Goal: Find specific page/section: Find specific page/section

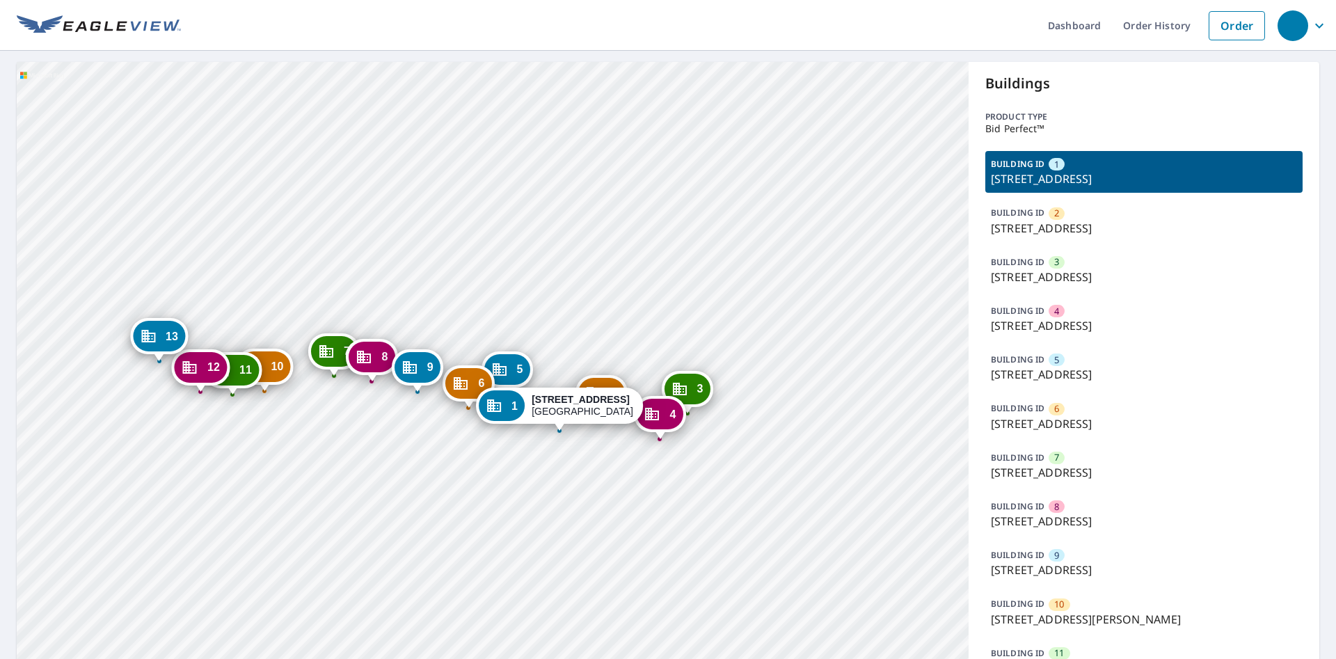
click at [629, 292] on div "2 [STREET_ADDRESS] 3 [STREET_ADDRESS] 4 [STREET_ADDRESS] 5 [STREET_ADDRESS][GEO…" at bounding box center [493, 426] width 952 height 728
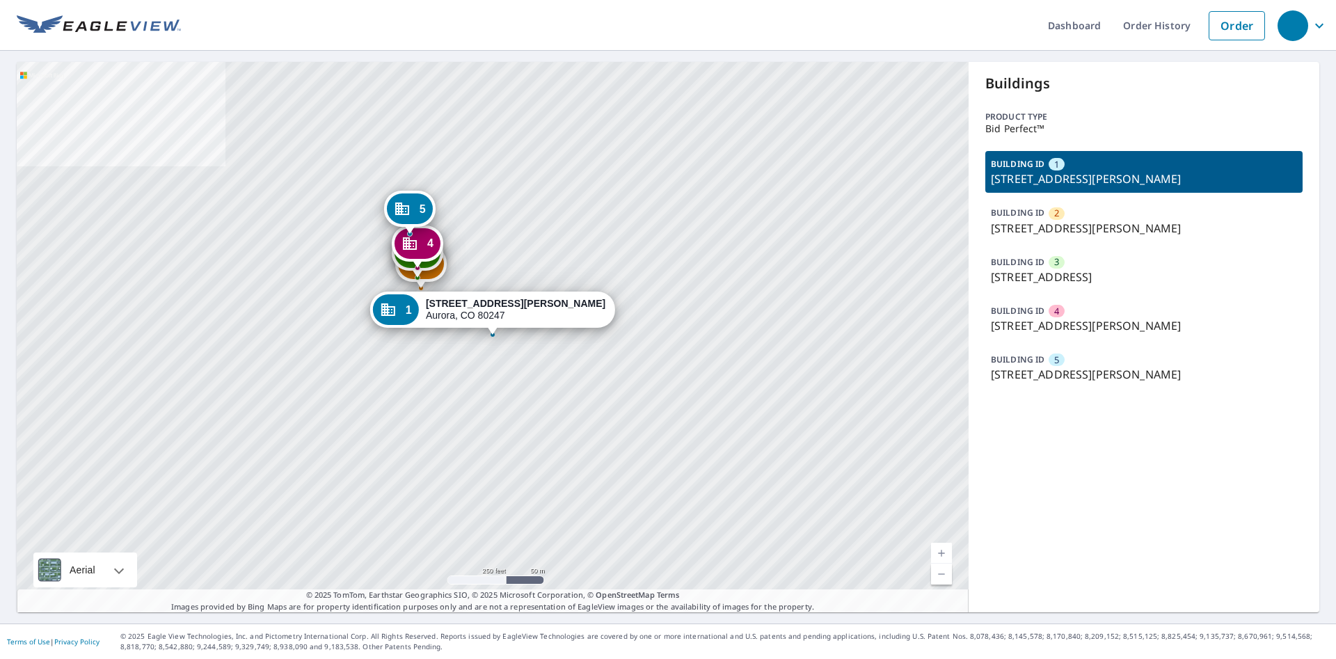
click at [394, 448] on div "2 [STREET_ADDRESS][PERSON_NAME] 3 [STREET_ADDRESS] 4 [STREET_ADDRESS][GEOGRAPHI…" at bounding box center [493, 337] width 952 height 550
click at [395, 442] on div "2 [STREET_ADDRESS][PERSON_NAME] 3 [STREET_ADDRESS] 4 [STREET_ADDRESS][GEOGRAPHI…" at bounding box center [493, 337] width 952 height 550
